Goal: Task Accomplishment & Management: Use online tool/utility

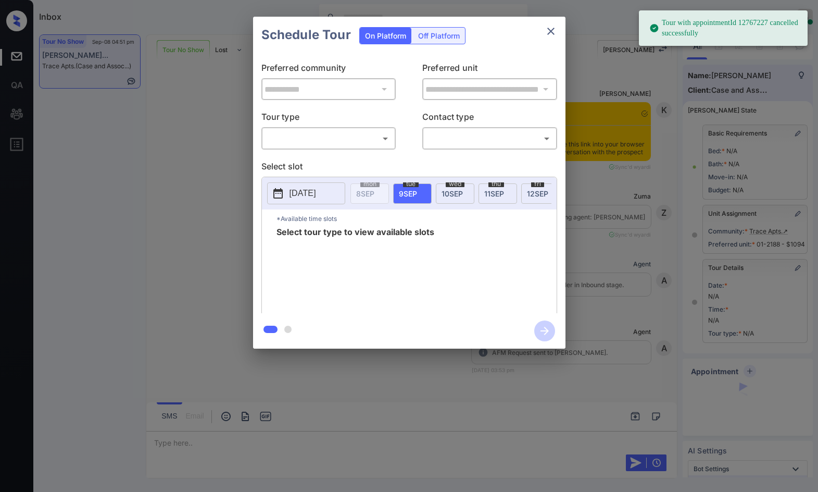
scroll to position [34, 0]
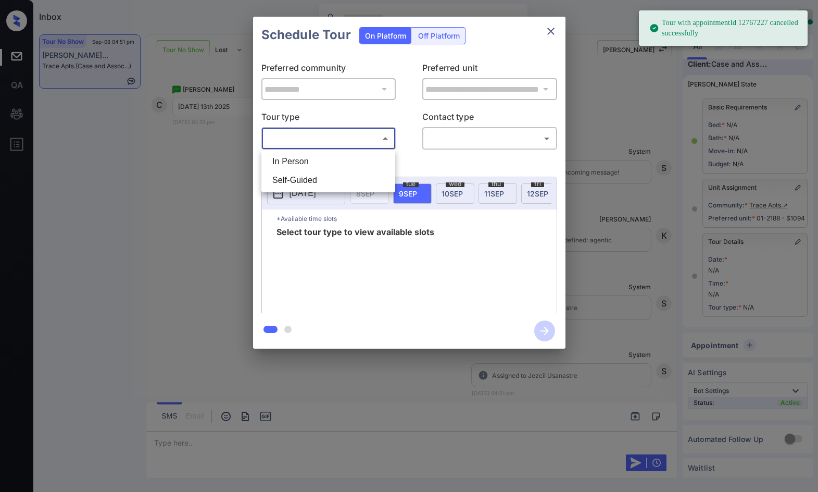
click at [274, 139] on body "Tour with appointmentId 12767227 cancelled successfully Inbox Jezcil Usanastre …" at bounding box center [409, 246] width 818 height 492
click at [284, 157] on li "In Person" at bounding box center [328, 161] width 129 height 19
type input "********"
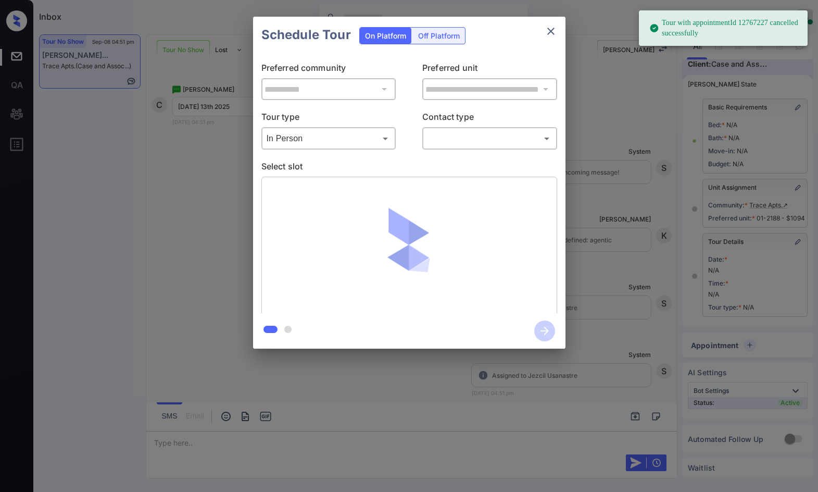
click at [469, 125] on p "Contact type" at bounding box center [489, 118] width 135 height 17
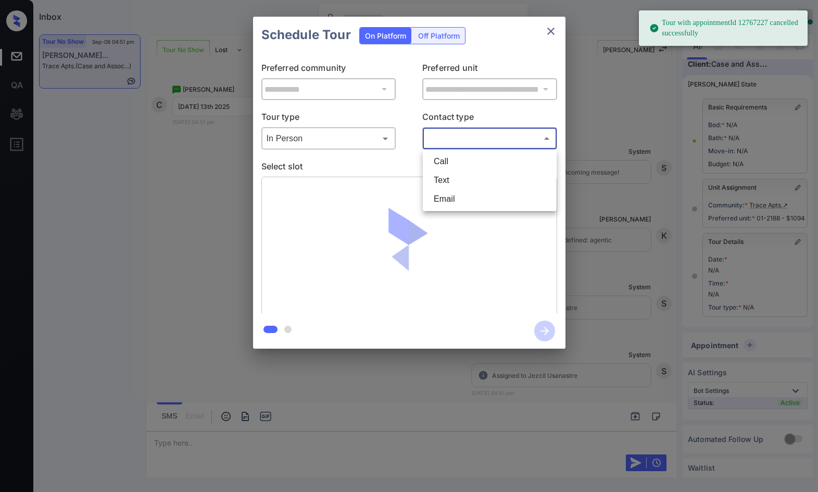
click at [469, 135] on body "Tour with appointmentId 12767227 cancelled successfully Inbox Jezcil Usanastre …" at bounding box center [409, 246] width 818 height 492
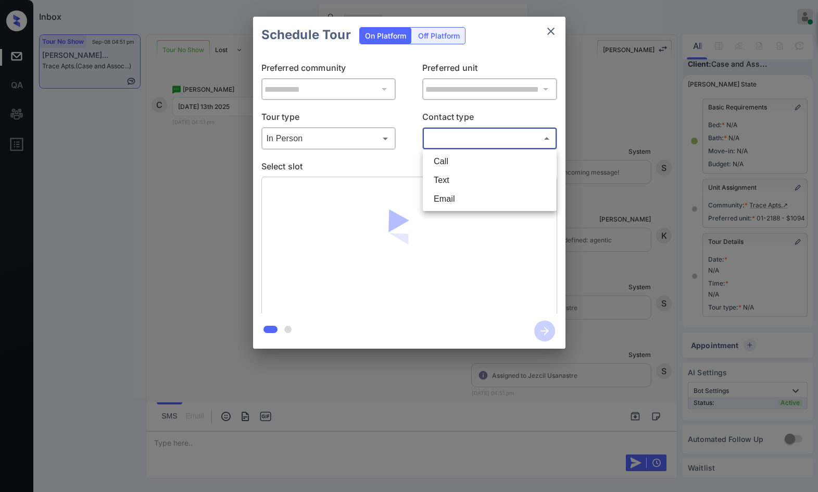
click at [472, 180] on li "Text" at bounding box center [489, 180] width 129 height 19
type input "****"
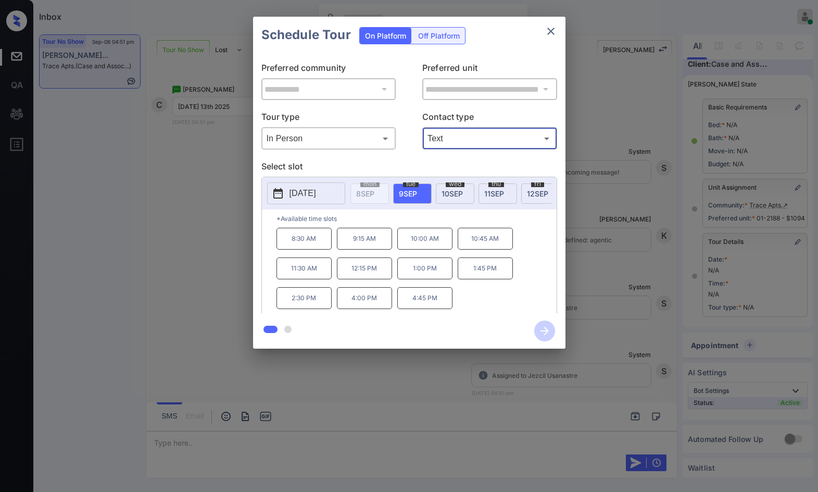
click at [532, 191] on span "[DATE]" at bounding box center [537, 193] width 21 height 9
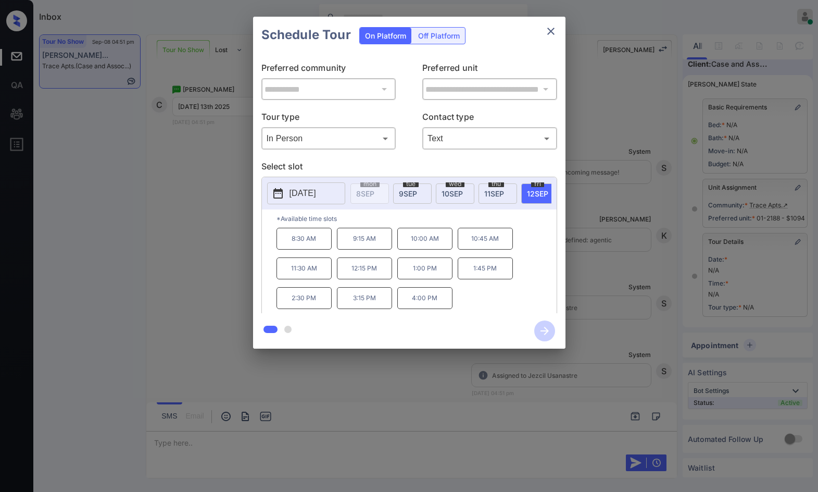
scroll to position [0, 84]
click at [497, 190] on span "[DATE]" at bounding box center [496, 193] width 21 height 9
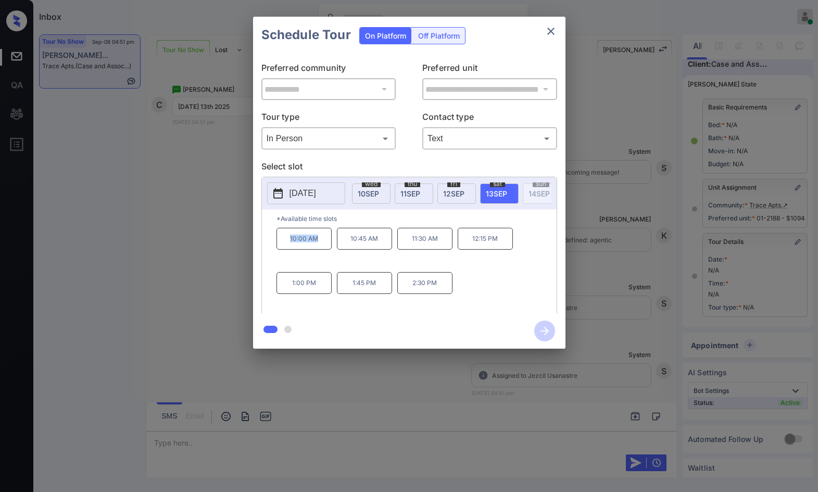
drag, startPoint x: 302, startPoint y: 245, endPoint x: 324, endPoint y: 245, distance: 22.4
click at [324, 245] on p "10:00 AM" at bounding box center [304, 239] width 55 height 22
copy p "10:00 AM"
drag, startPoint x: 408, startPoint y: 245, endPoint x: 442, endPoint y: 246, distance: 33.9
click at [442, 246] on p "11:30 AM" at bounding box center [424, 239] width 55 height 22
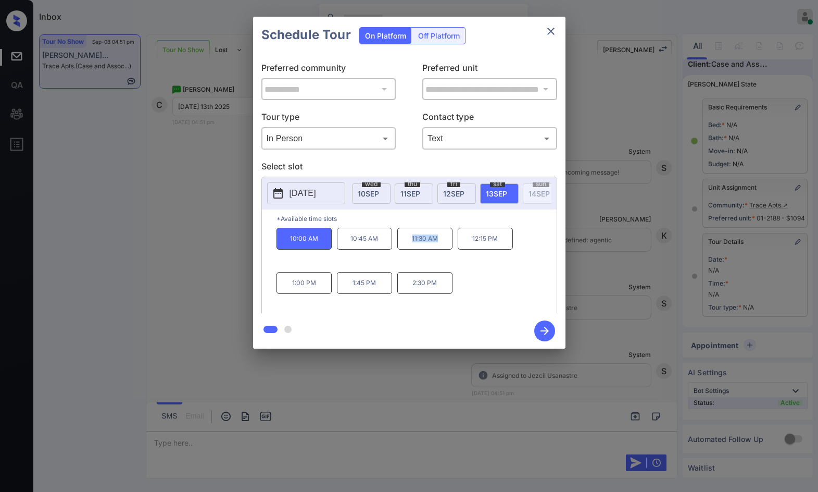
copy p "11:30 AM"
drag, startPoint x: 406, startPoint y: 298, endPoint x: 445, endPoint y: 294, distance: 39.8
click at [457, 293] on div "10:00 AM 10:45 AM 11:30 AM 12:15 PM 1:00 PM 1:45 PM 2:30 PM" at bounding box center [417, 269] width 280 height 83
copy p "2:30 PM"
click at [208, 253] on div "**********" at bounding box center [409, 182] width 818 height 365
